Goal: Task Accomplishment & Management: Complete application form

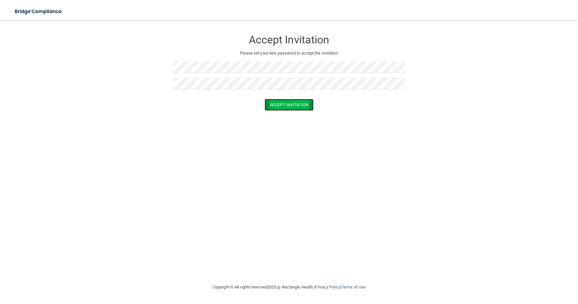
click at [286, 108] on button "Accept Invitation" at bounding box center [289, 105] width 49 height 12
click at [174, 89] on div at bounding box center [174, 89] width 0 height 0
click at [268, 61] on div "Accept Invitation Please set your new password to accept the invitation Token i…" at bounding box center [289, 67] width 231 height 81
drag, startPoint x: 315, startPoint y: 95, endPoint x: 262, endPoint y: 101, distance: 53.9
click at [262, 101] on div "Token is invalid or blank." at bounding box center [289, 101] width 231 height 14
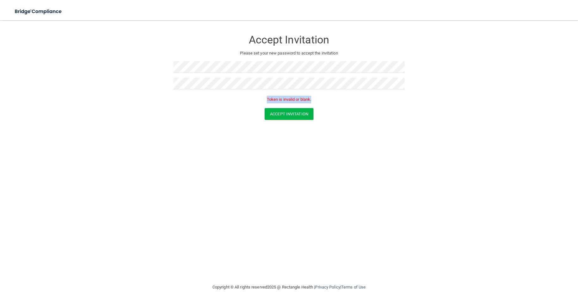
click at [279, 96] on p "Token is invalid or blank." at bounding box center [289, 100] width 231 height 8
drag, startPoint x: 319, startPoint y: 102, endPoint x: 266, endPoint y: 104, distance: 53.3
click at [266, 104] on div "Token is invalid or blank." at bounding box center [289, 101] width 231 height 14
copy p "Token is invalid or blank."
